Goal: Navigation & Orientation: Understand site structure

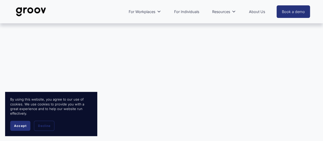
click at [18, 125] on span "Accept" at bounding box center [20, 126] width 13 height 4
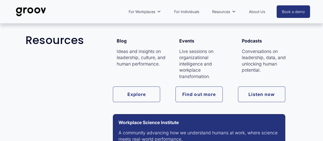
click at [136, 90] on link "Explore" at bounding box center [136, 94] width 47 height 16
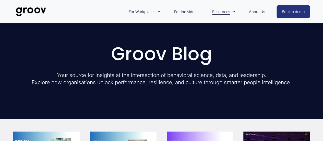
click at [257, 12] on link "About Us" at bounding box center [256, 12] width 21 height 12
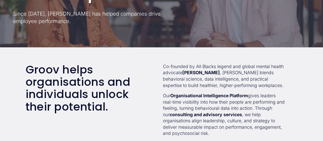
scroll to position [102, 0]
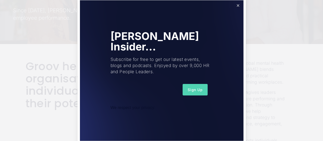
click at [238, 5] on link "Close" at bounding box center [238, 5] width 9 height 9
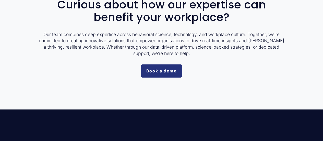
scroll to position [1253, 0]
